Goal: Task Accomplishment & Management: Use online tool/utility

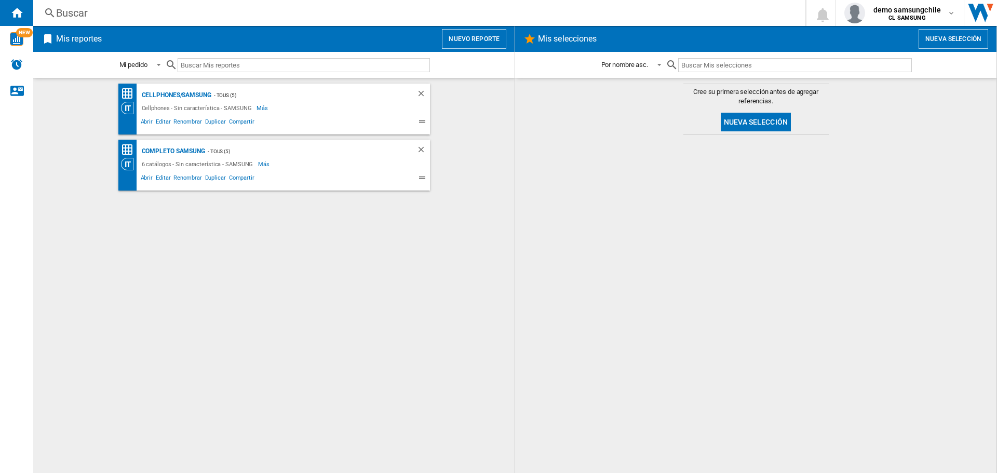
click at [465, 37] on button "Nuevo reporte" at bounding box center [474, 39] width 64 height 20
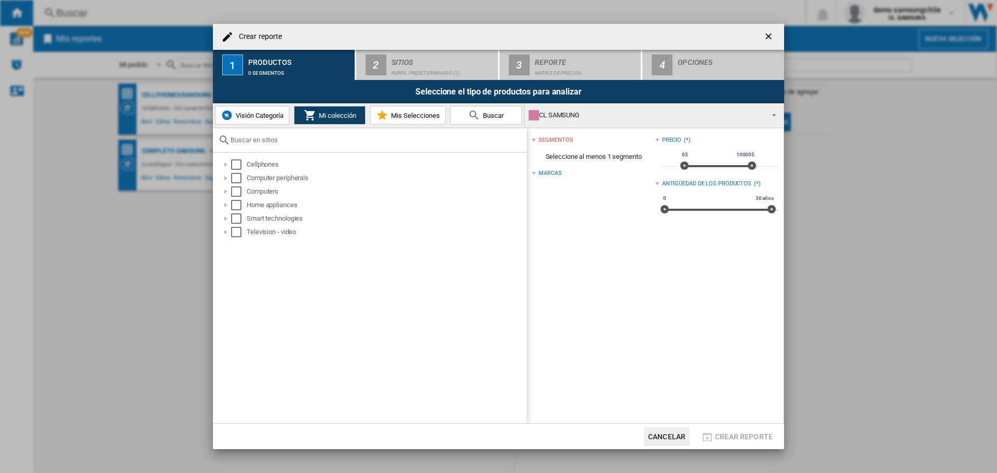
click at [275, 123] on button "Visión Categoría" at bounding box center [252, 115] width 74 height 19
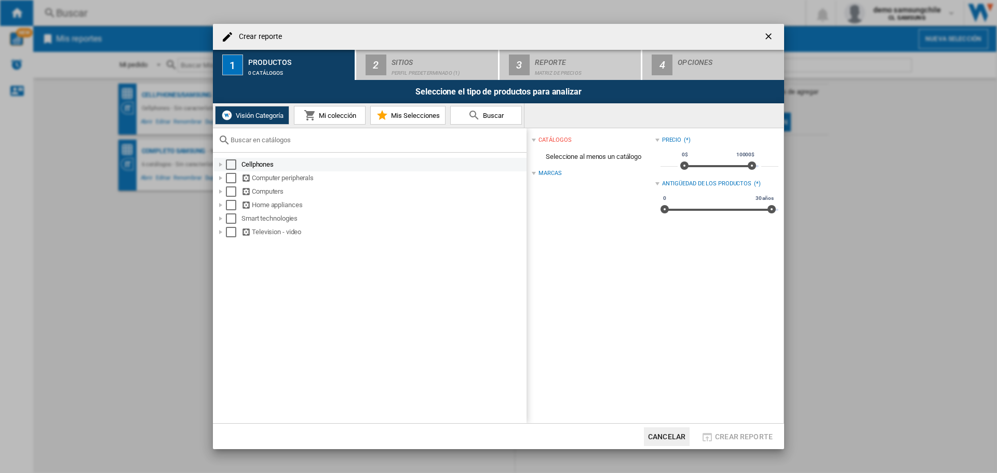
click at [228, 166] on div "Select" at bounding box center [231, 164] width 10 height 10
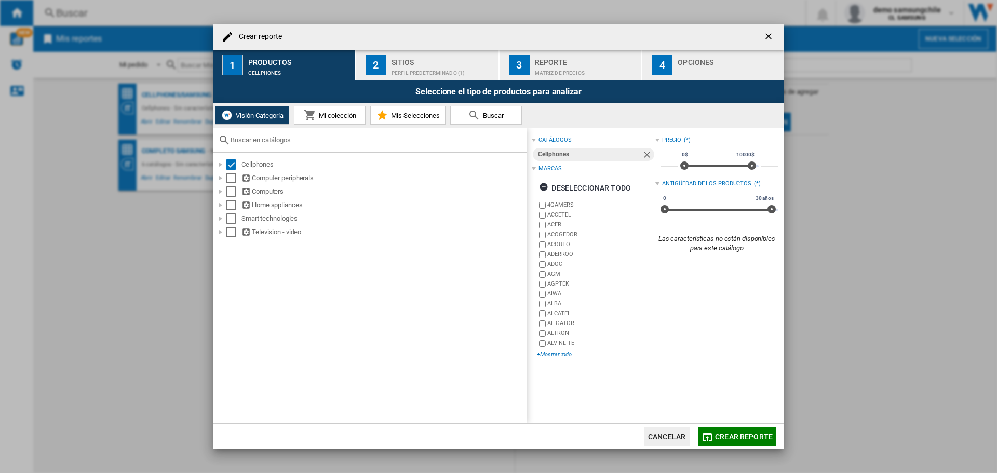
click at [558, 352] on div "+Mostrar todo" at bounding box center [596, 354] width 118 height 8
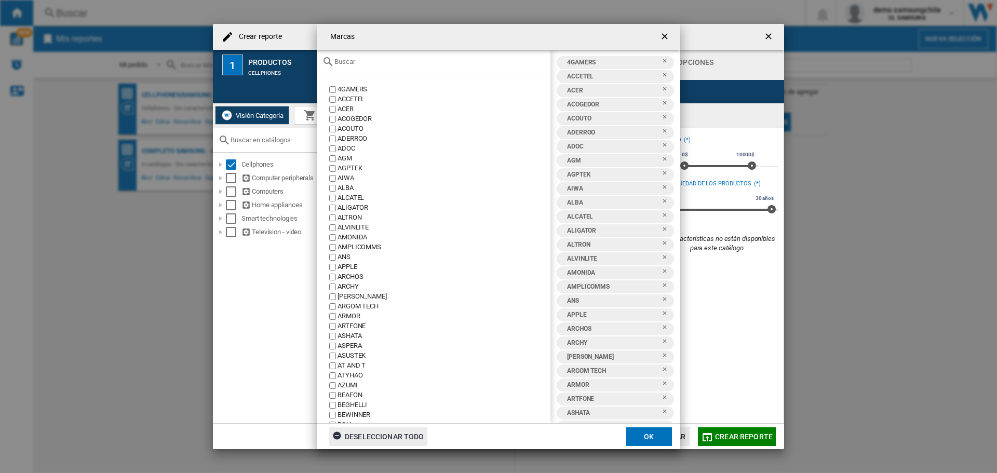
click at [413, 442] on div "Deseleccionar todo" at bounding box center [378, 436] width 92 height 19
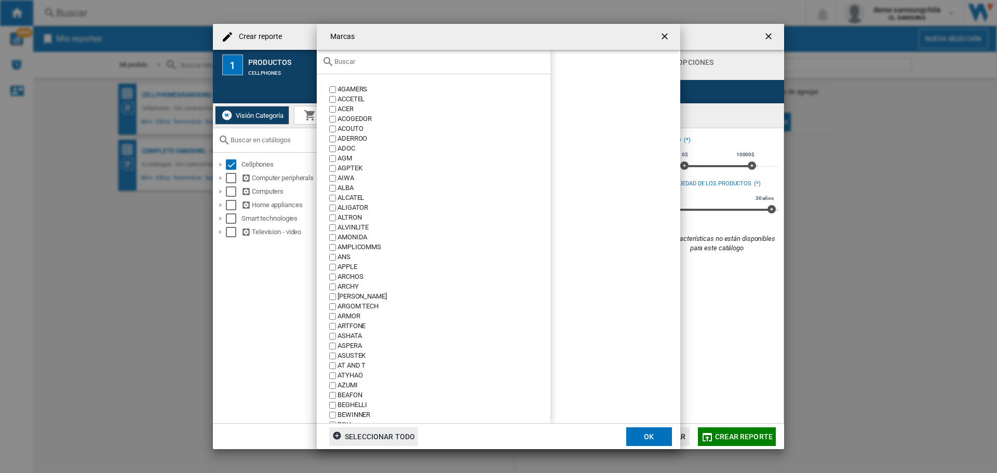
click at [401, 64] on input "text" at bounding box center [439, 62] width 211 height 8
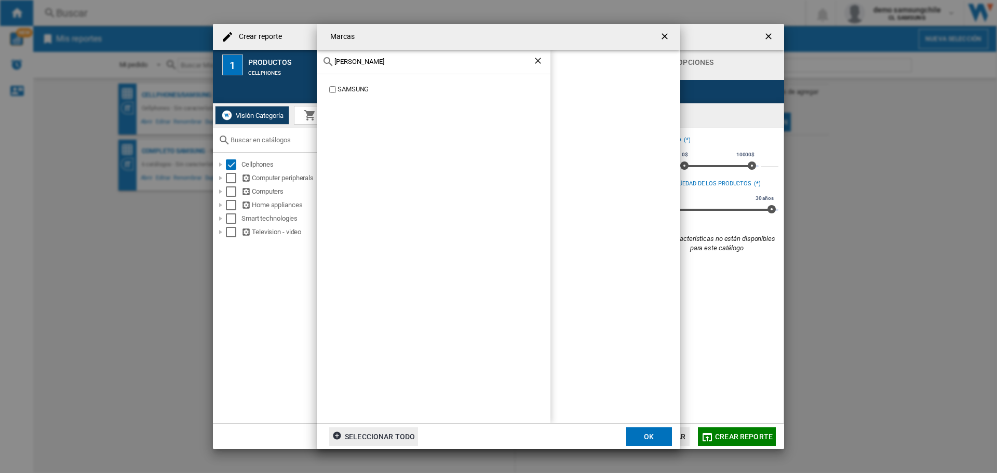
type input "sams"
click at [334, 99] on div "SAMSUNG" at bounding box center [434, 248] width 234 height 349
click at [340, 87] on div "SAMSUNG" at bounding box center [444, 90] width 213 height 10
click at [637, 441] on button "OK" at bounding box center [649, 436] width 46 height 19
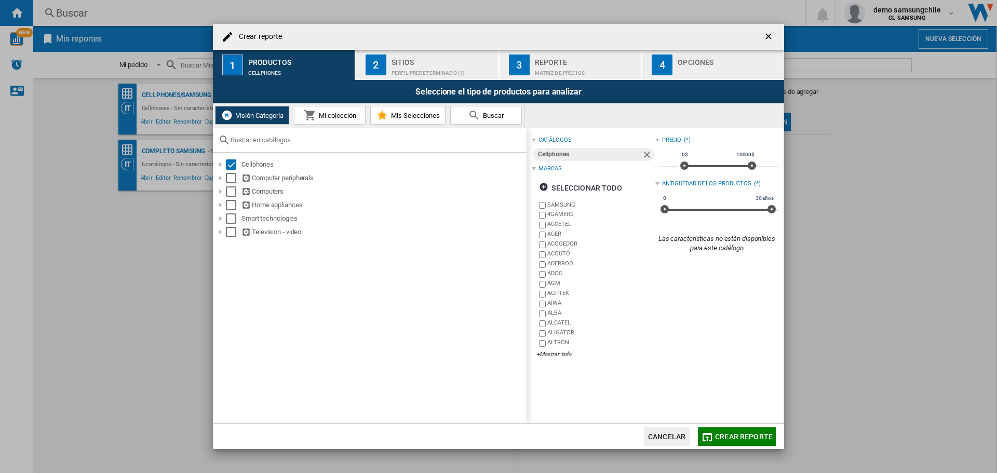
click at [675, 437] on button "Cancelar" at bounding box center [667, 436] width 46 height 19
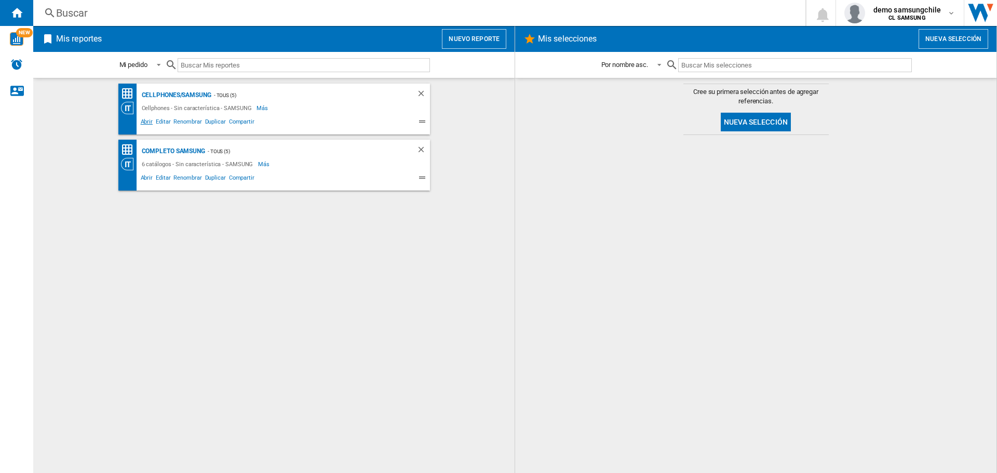
click at [142, 120] on span "Abrir" at bounding box center [147, 123] width 16 height 12
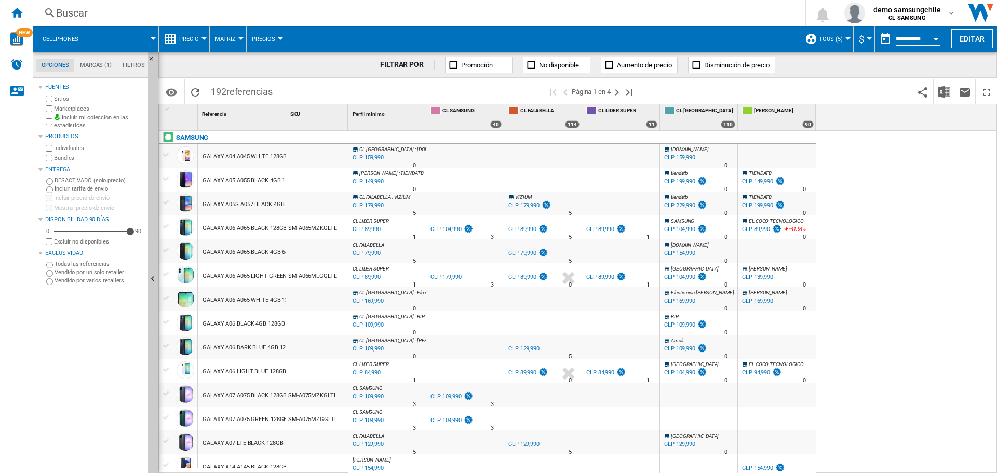
click at [97, 62] on md-tab-item "Marcas (1)" at bounding box center [95, 65] width 43 height 12
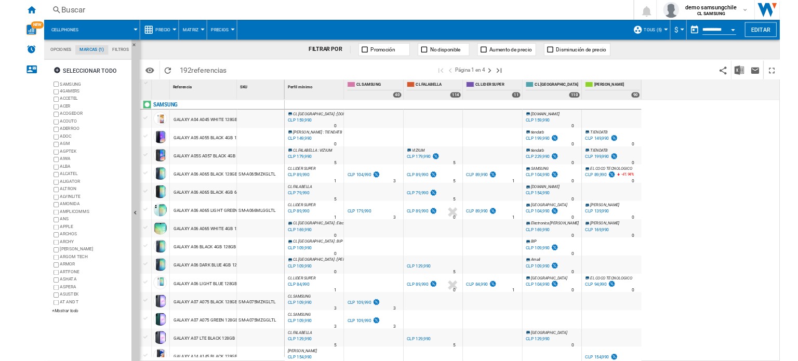
scroll to position [40, 0]
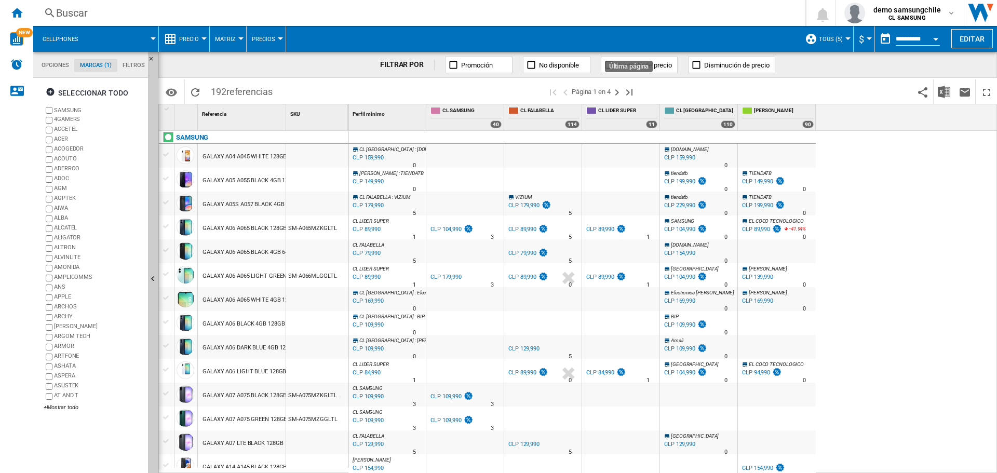
click at [625, 93] on ng-md-icon "Última página" at bounding box center [629, 92] width 12 height 12
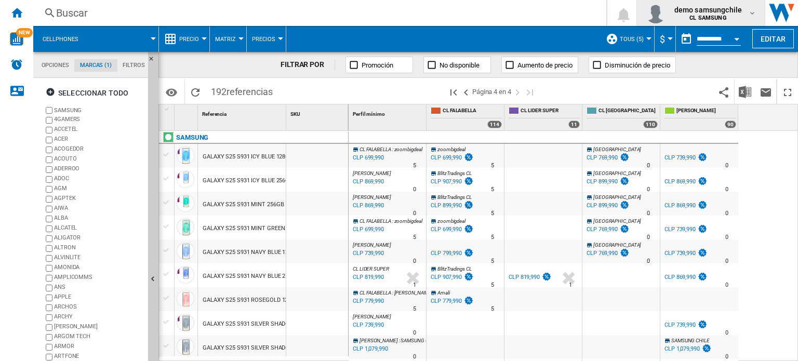
click at [726, 9] on span "demo samsungchile" at bounding box center [708, 10] width 68 height 10
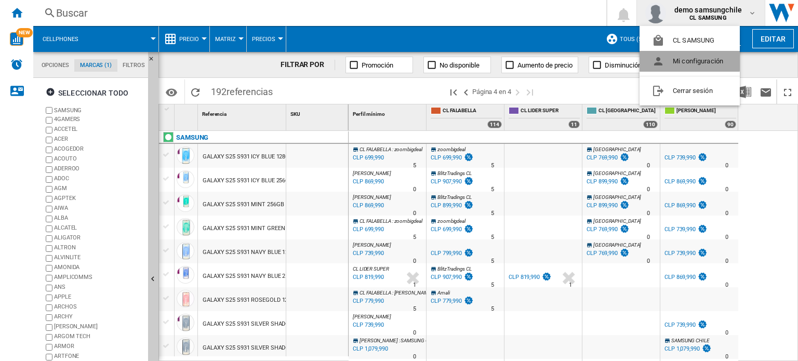
click at [682, 56] on button "Mi configuración" at bounding box center [689, 61] width 100 height 21
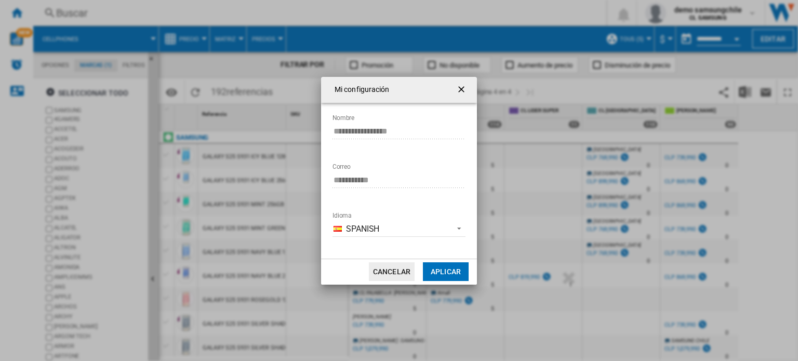
click at [400, 276] on button "Cancelar" at bounding box center [392, 271] width 46 height 19
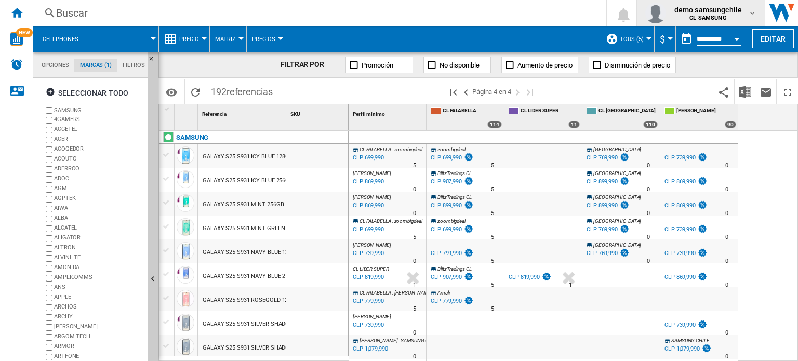
click at [739, 12] on span "demo samsungchile" at bounding box center [708, 10] width 68 height 10
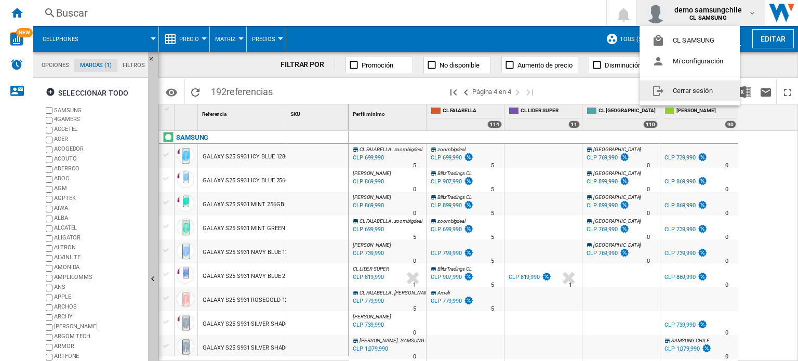
click at [694, 91] on button "Cerrar sesión" at bounding box center [689, 90] width 100 height 21
